Goal: Navigation & Orientation: Find specific page/section

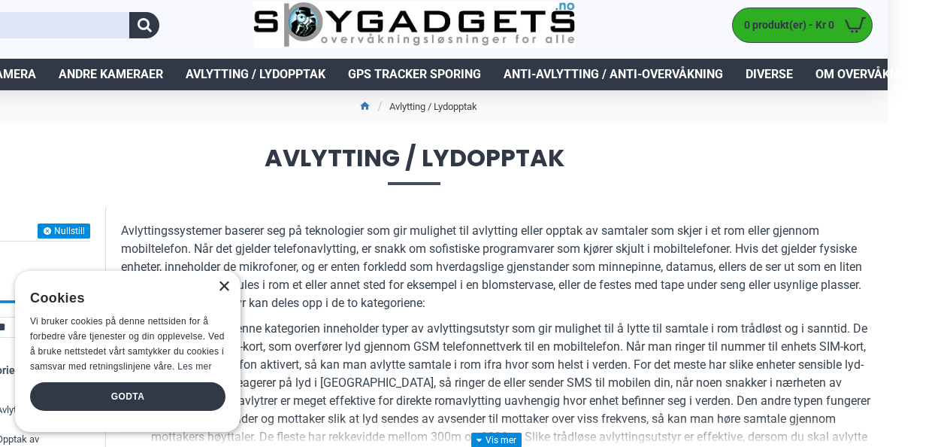
click at [226, 287] on div "×" at bounding box center [223, 286] width 11 height 11
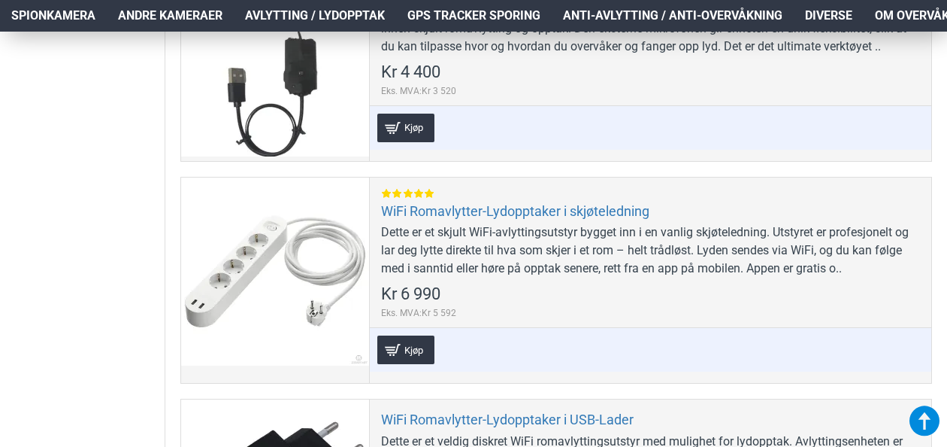
scroll to position [4470, 5]
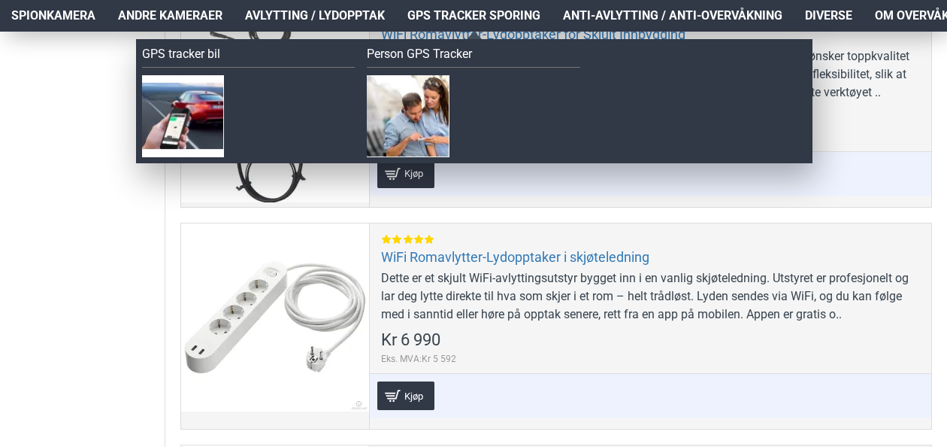
click at [457, 18] on span "GPS Tracker Sporing" at bounding box center [473, 16] width 133 height 18
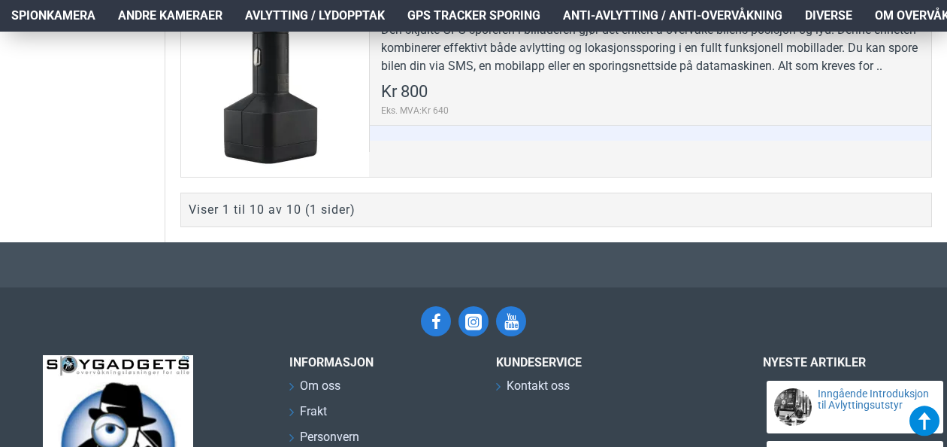
scroll to position [2439, 0]
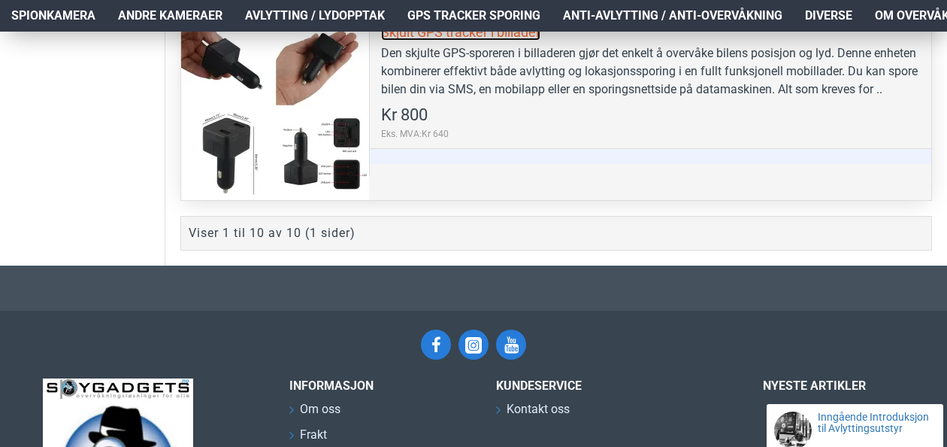
click at [425, 41] on link "Skjult GPS tracker i billader" at bounding box center [460, 31] width 159 height 17
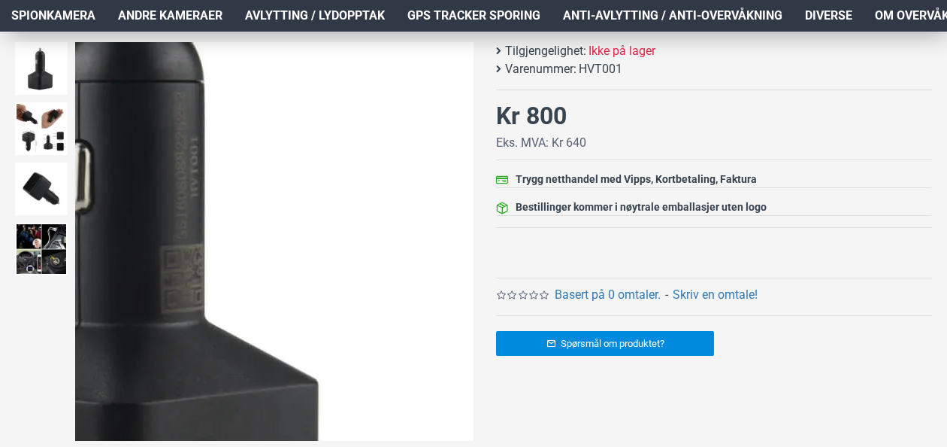
scroll to position [226, 0]
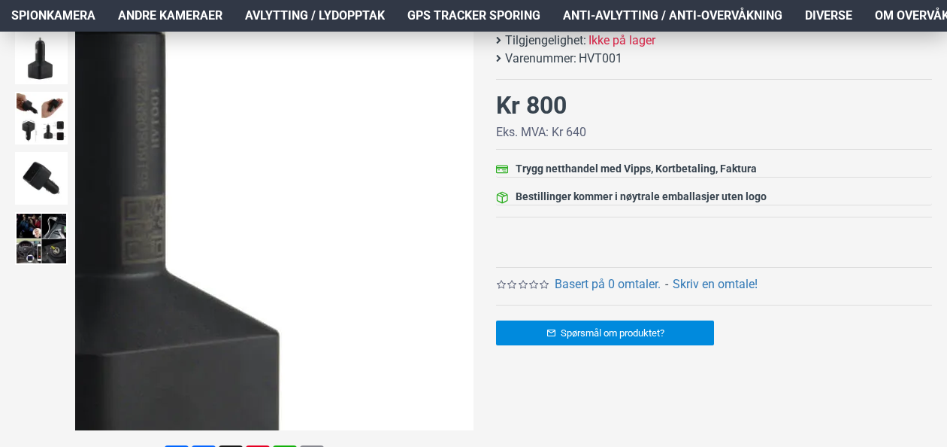
click at [459, 231] on div "Next slide" at bounding box center [460, 231] width 26 height 26
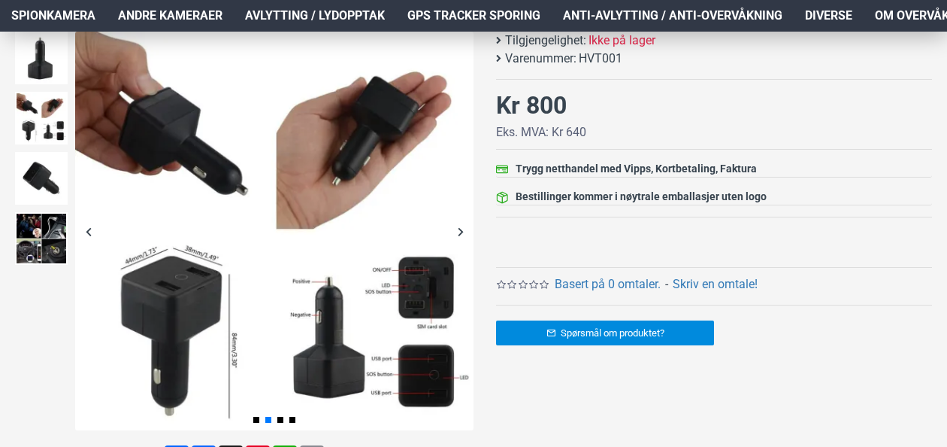
click at [459, 231] on div "Next slide" at bounding box center [460, 231] width 26 height 26
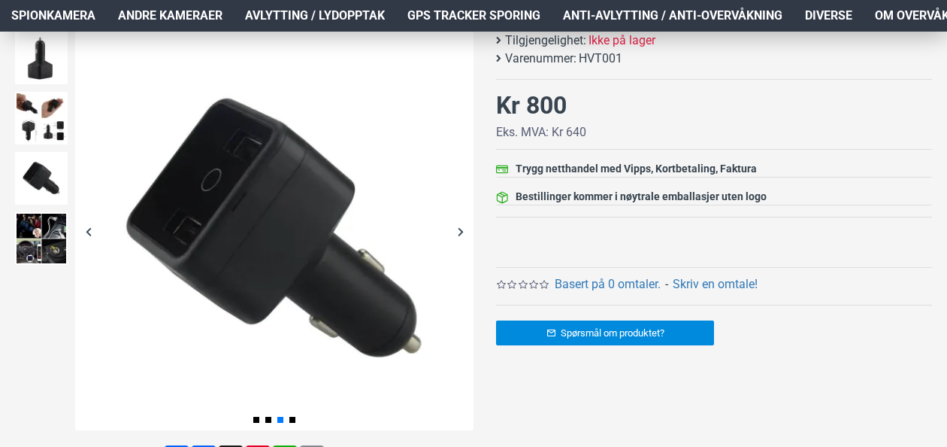
click at [459, 231] on div "Next slide" at bounding box center [460, 231] width 26 height 26
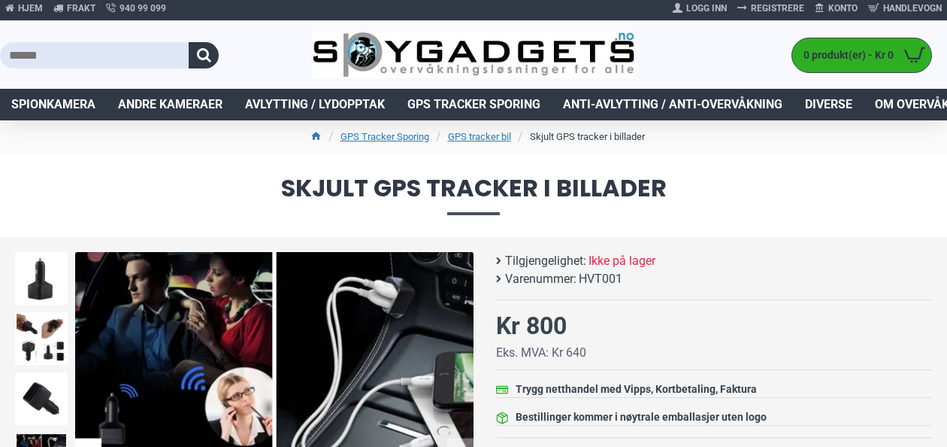
scroll to position [0, 0]
